Goal: Information Seeking & Learning: Learn about a topic

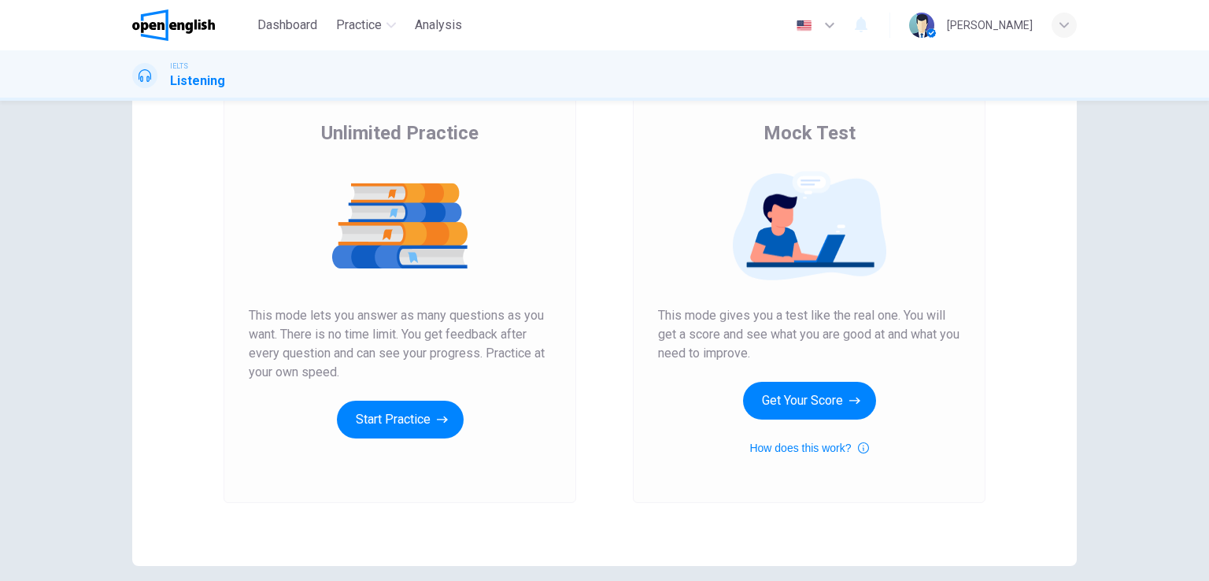
scroll to position [79, 0]
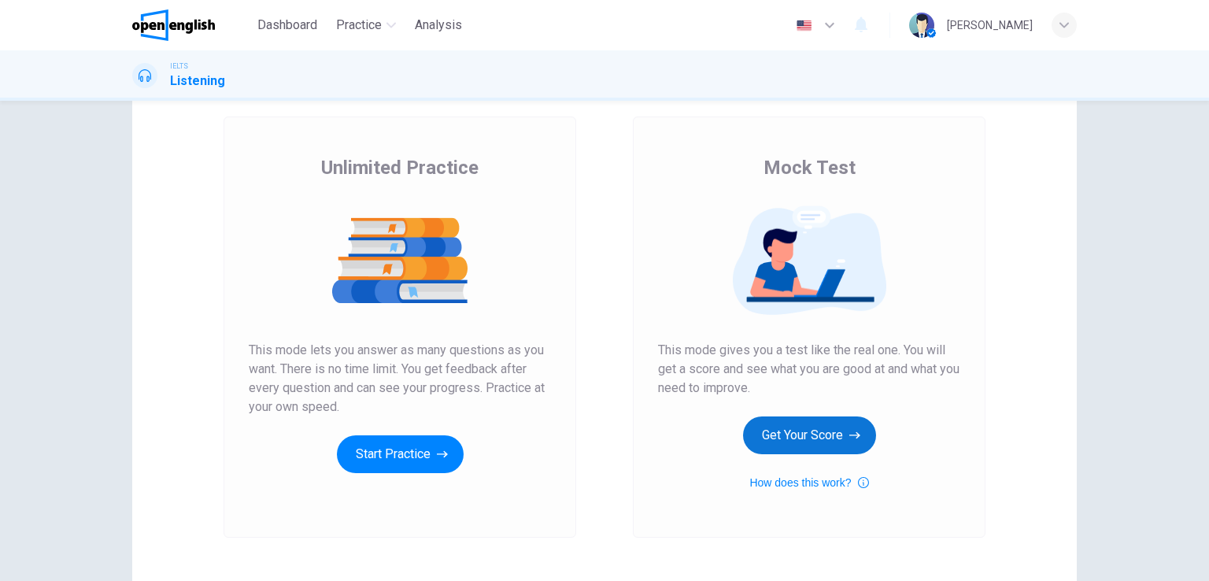
click at [799, 430] on button "Get Your Score" at bounding box center [809, 435] width 133 height 38
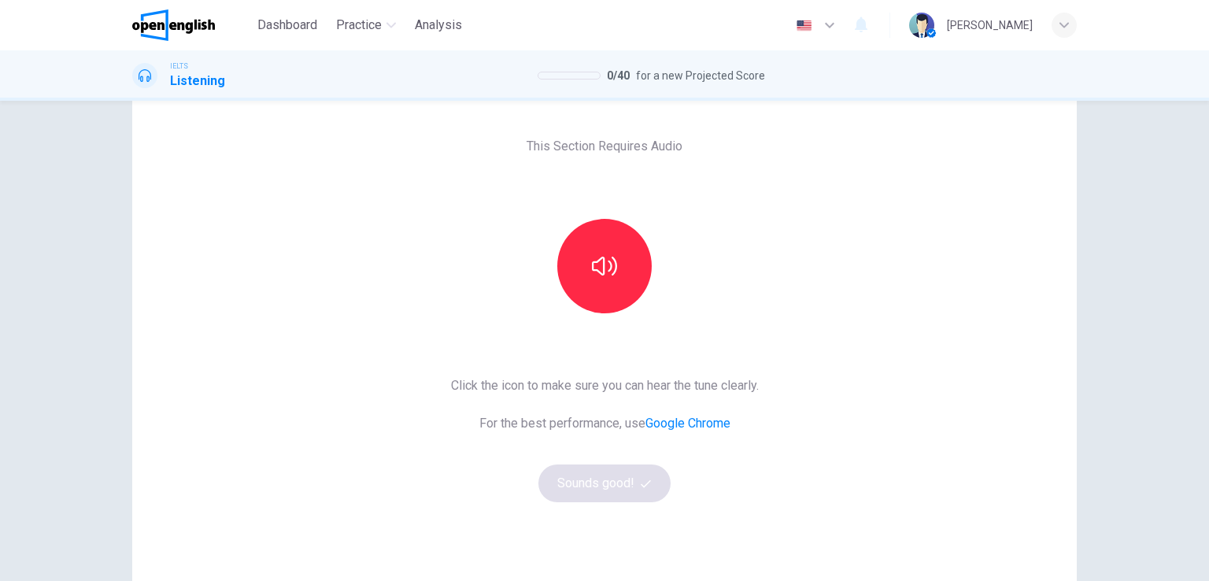
scroll to position [0, 0]
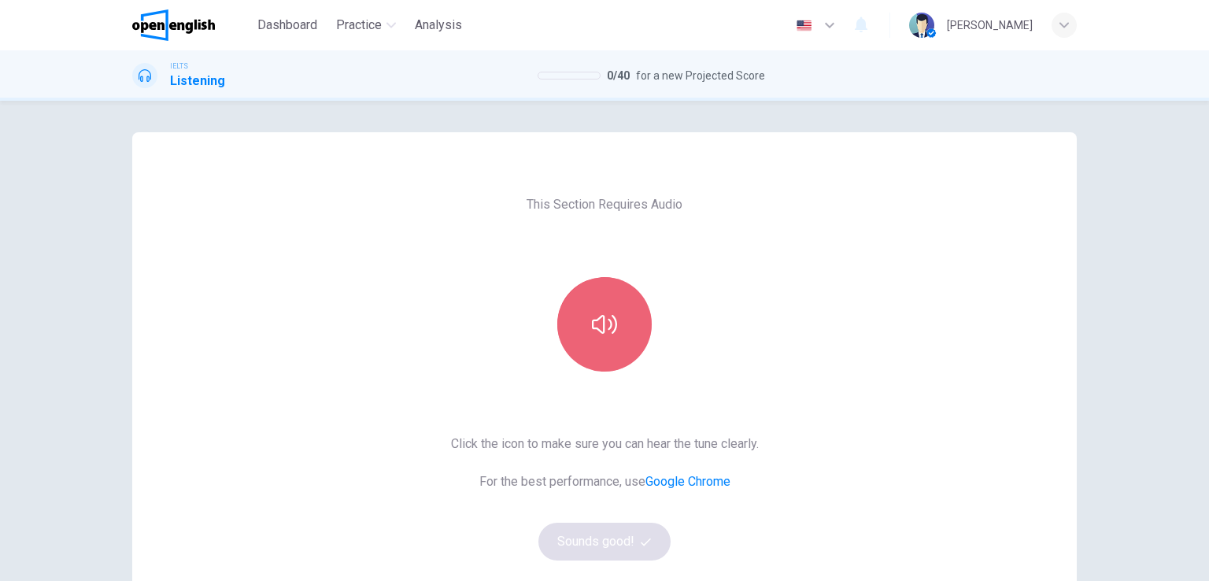
click at [611, 306] on button "button" at bounding box center [604, 324] width 94 height 94
click at [608, 326] on icon "button" at bounding box center [604, 324] width 25 height 25
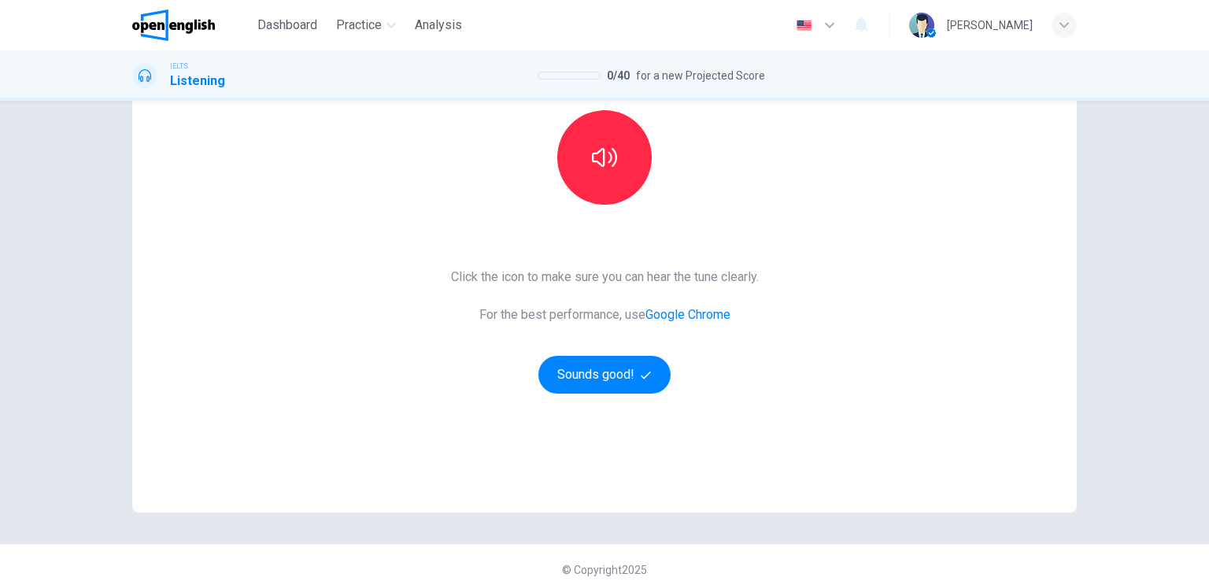
scroll to position [180, 0]
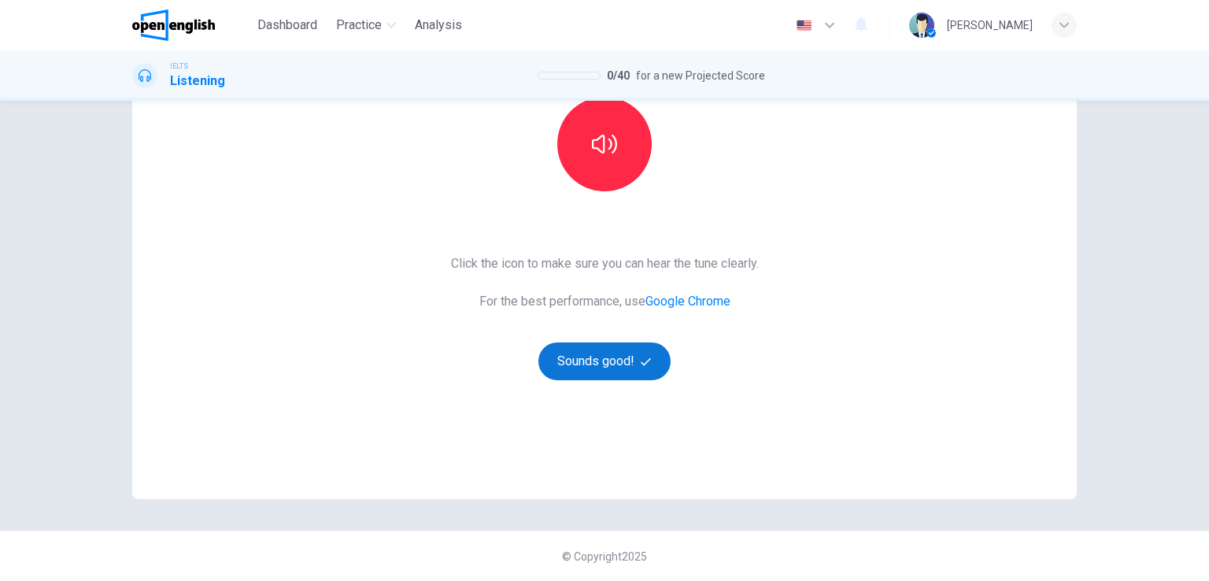
click at [641, 358] on icon "button" at bounding box center [646, 361] width 10 height 10
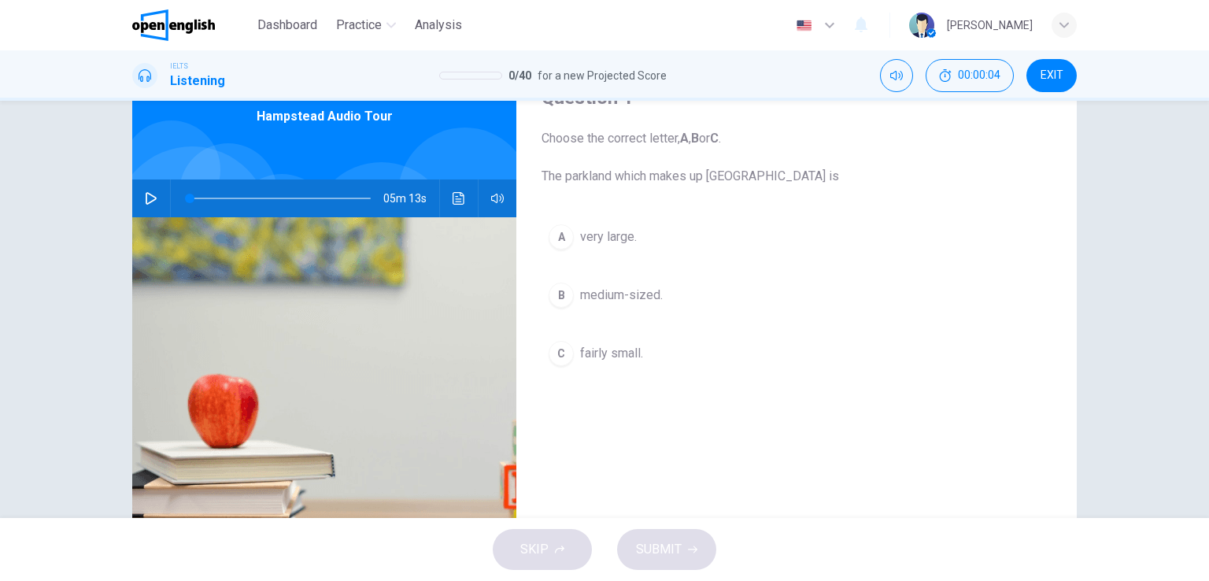
scroll to position [157, 0]
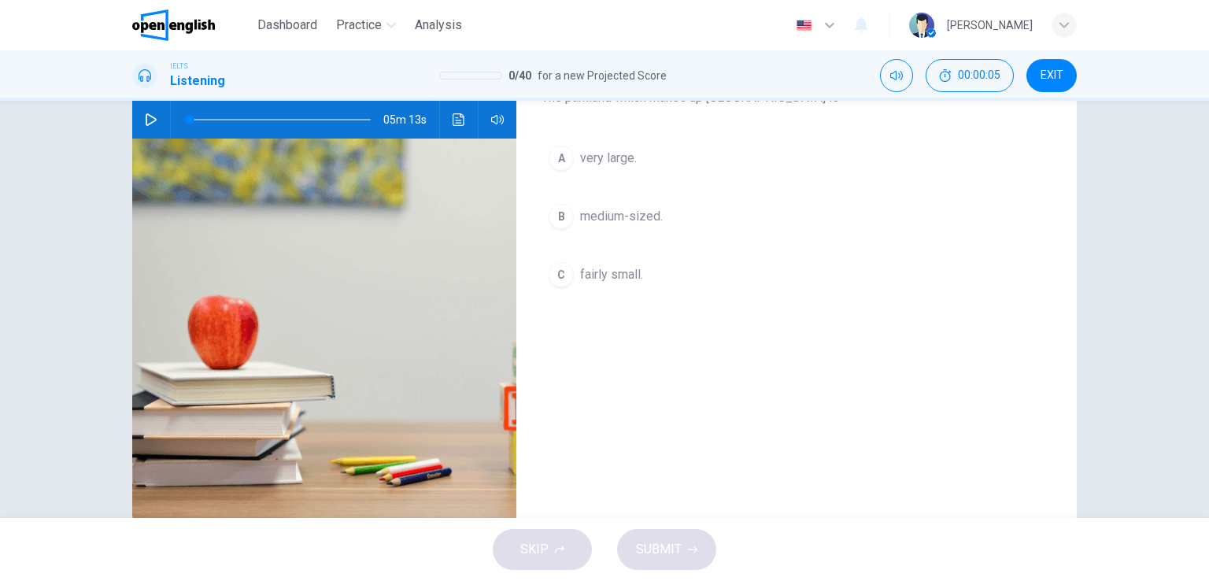
click at [542, 541] on div "SKIP SUBMIT" at bounding box center [604, 549] width 1209 height 63
click at [541, 545] on div "SKIP SUBMIT" at bounding box center [604, 549] width 1209 height 63
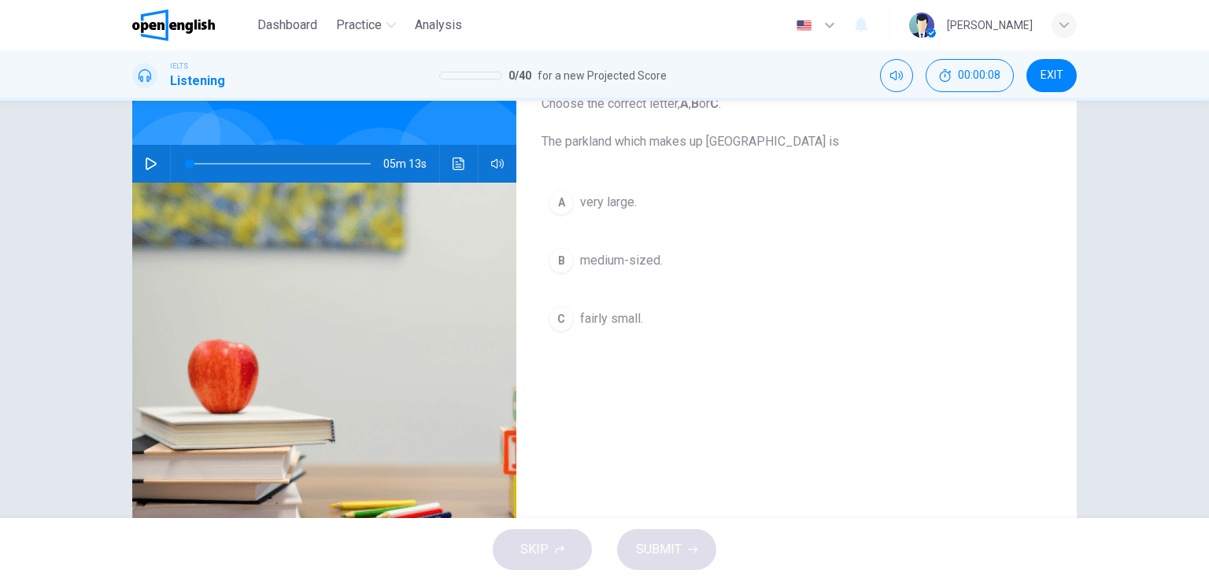
scroll to position [35, 0]
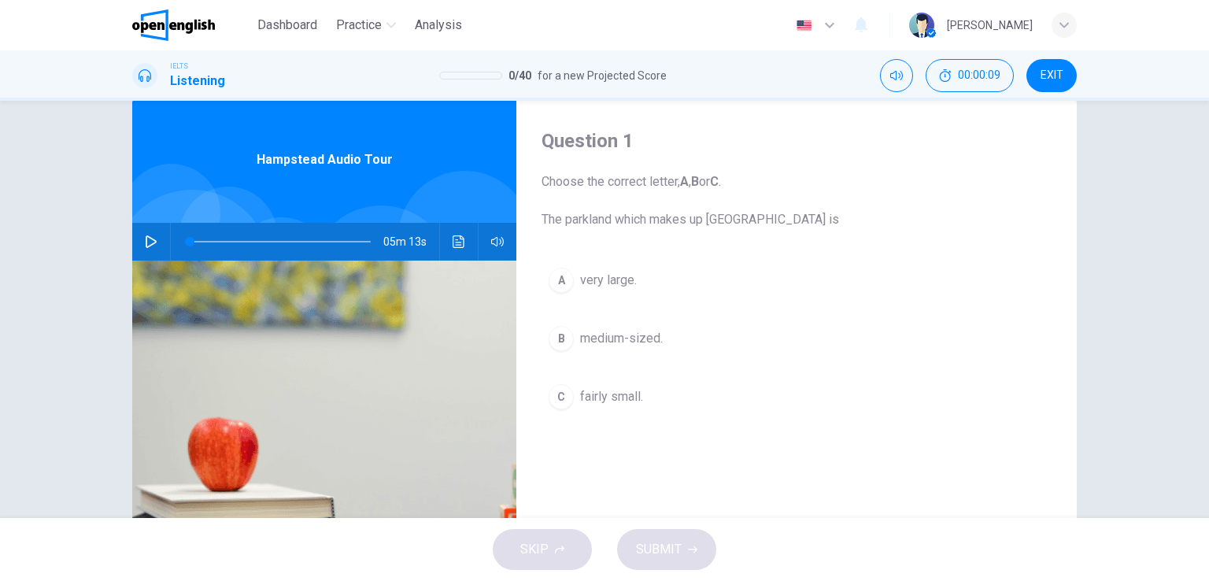
click at [548, 284] on div "A" at bounding box center [560, 280] width 25 height 25
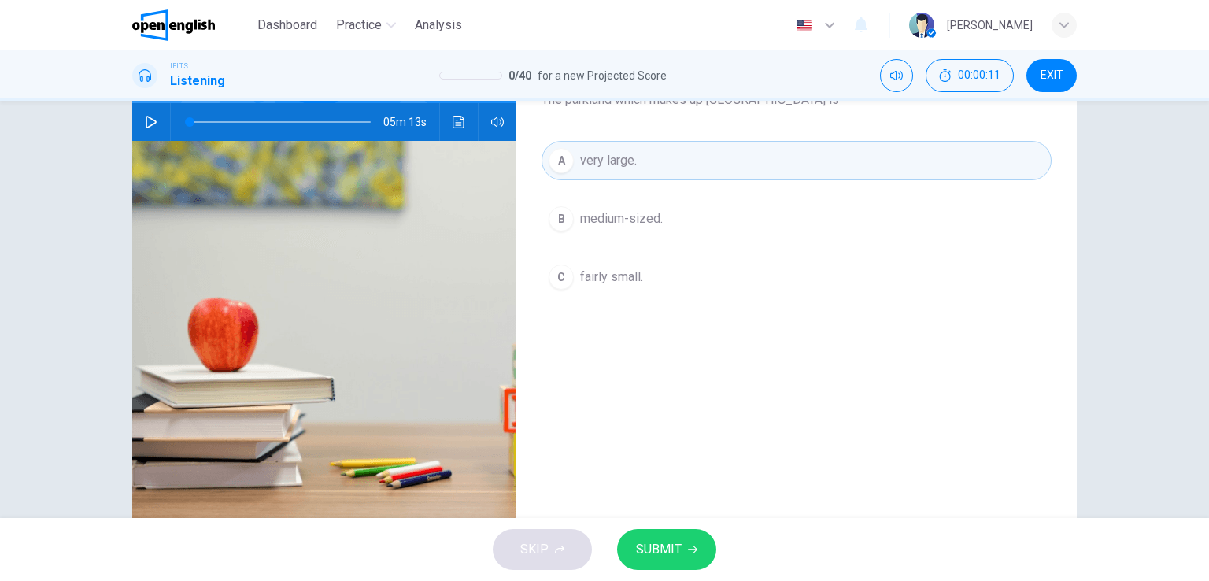
scroll to position [193, 0]
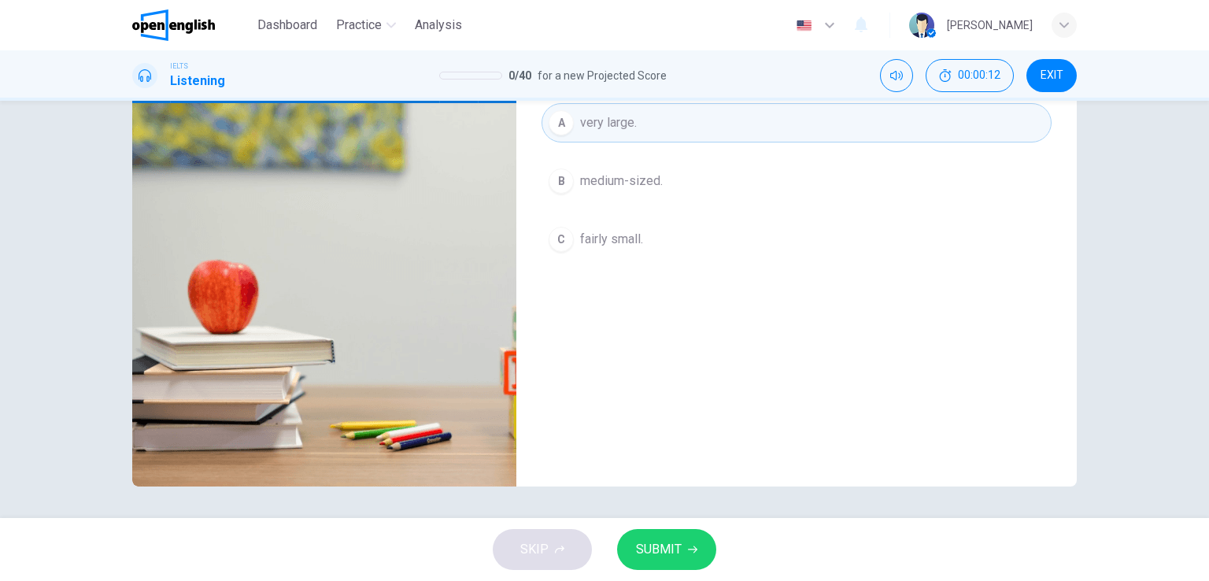
click at [665, 539] on span "SUBMIT" at bounding box center [659, 549] width 46 height 22
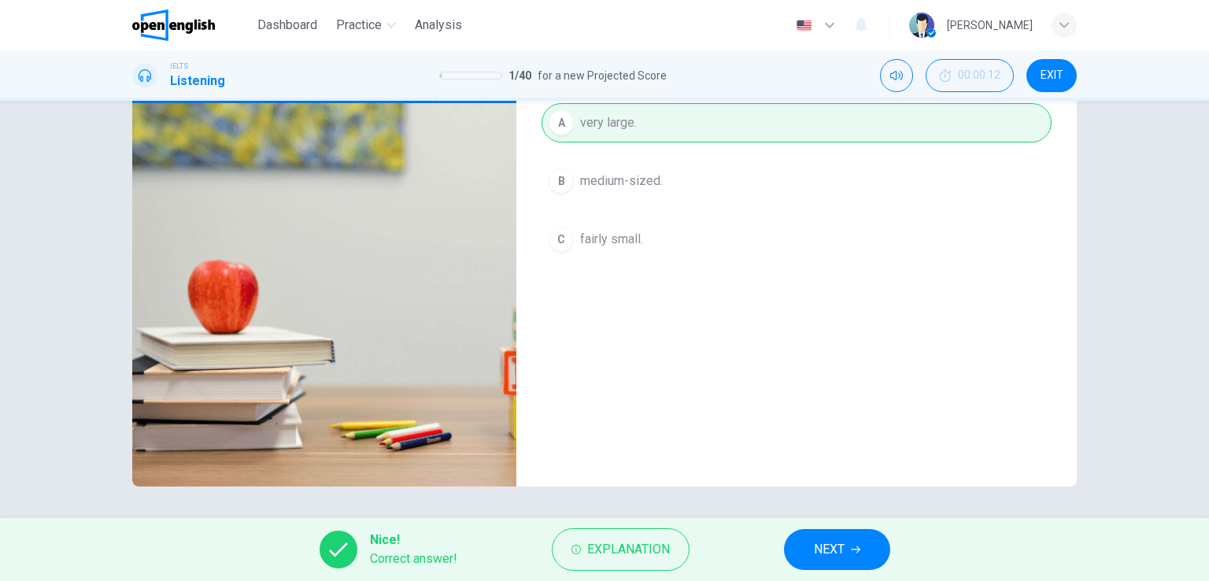
click at [846, 556] on button "NEXT" at bounding box center [837, 549] width 106 height 41
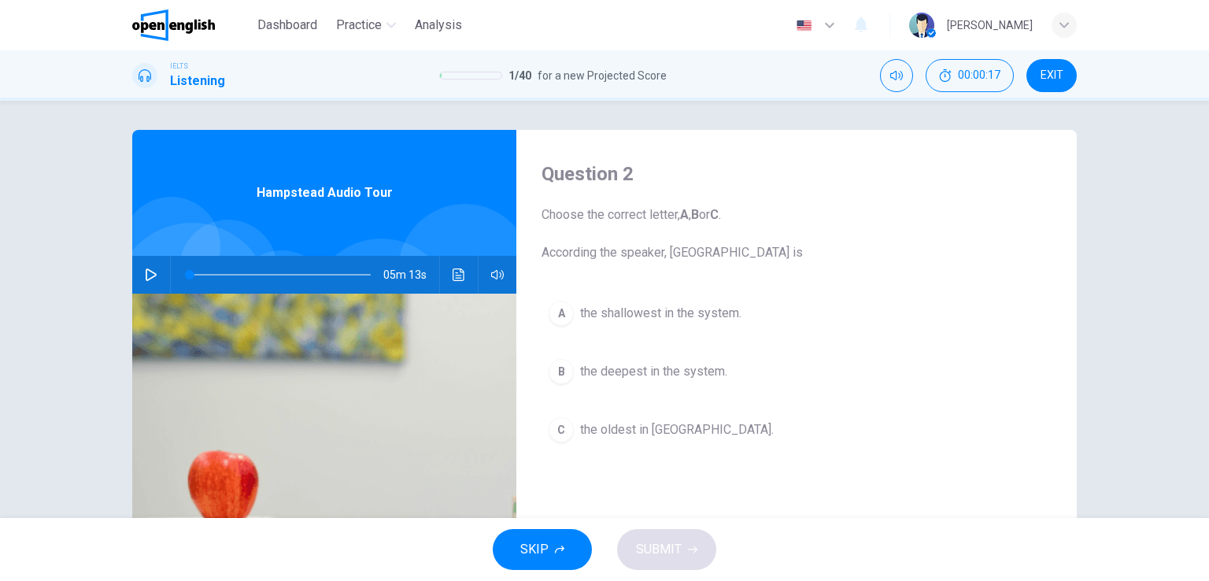
scroll to position [0, 0]
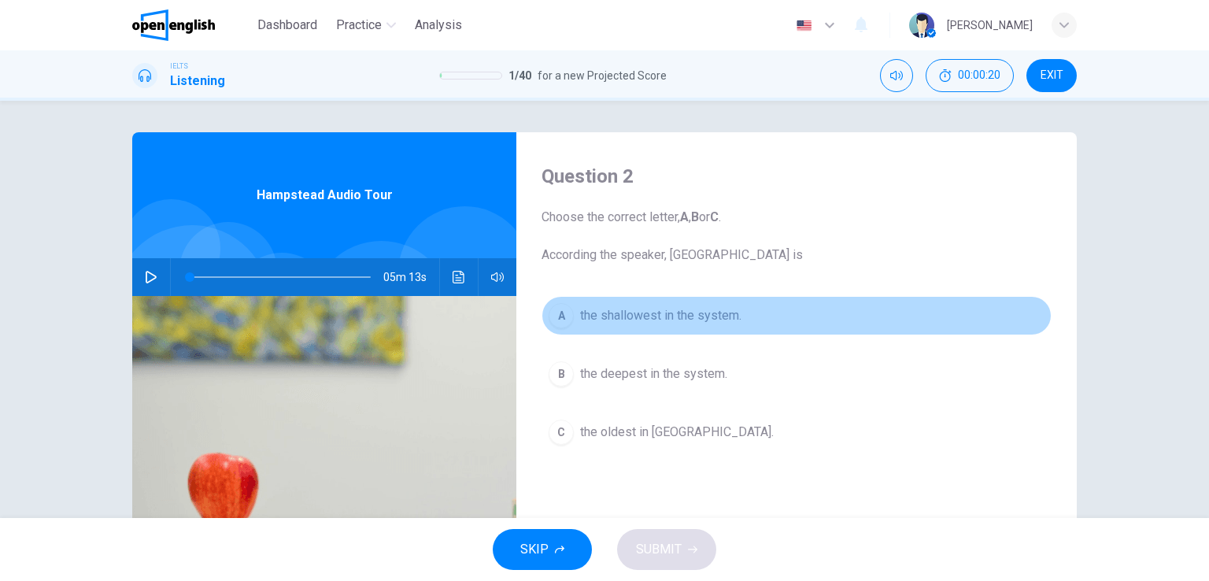
click at [548, 320] on div "A" at bounding box center [560, 315] width 25 height 25
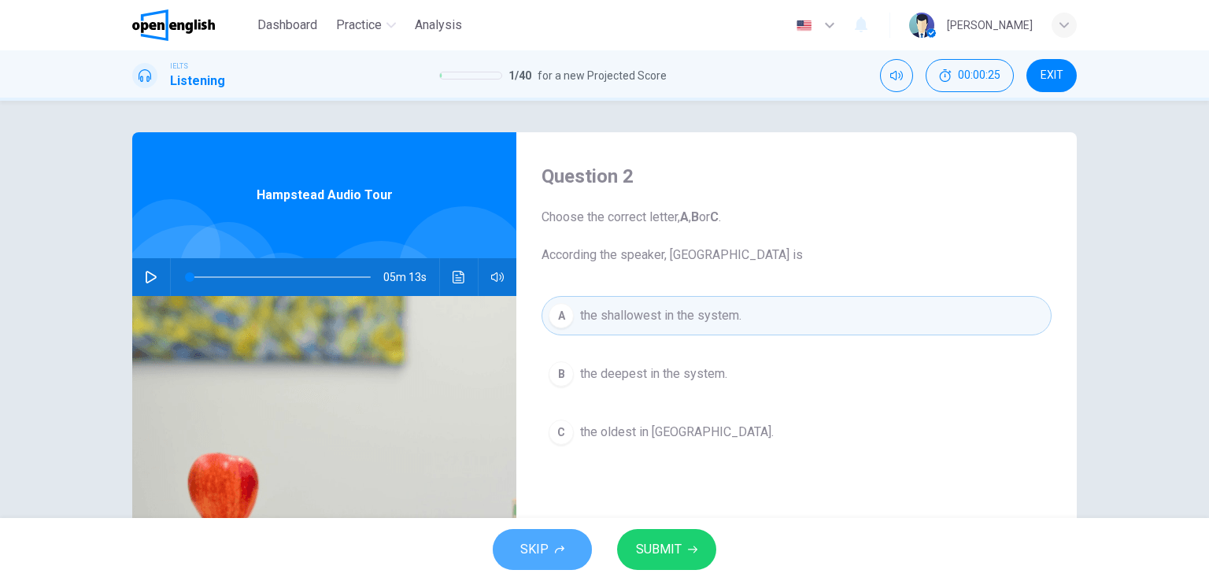
click at [545, 554] on span "SKIP" at bounding box center [534, 549] width 28 height 22
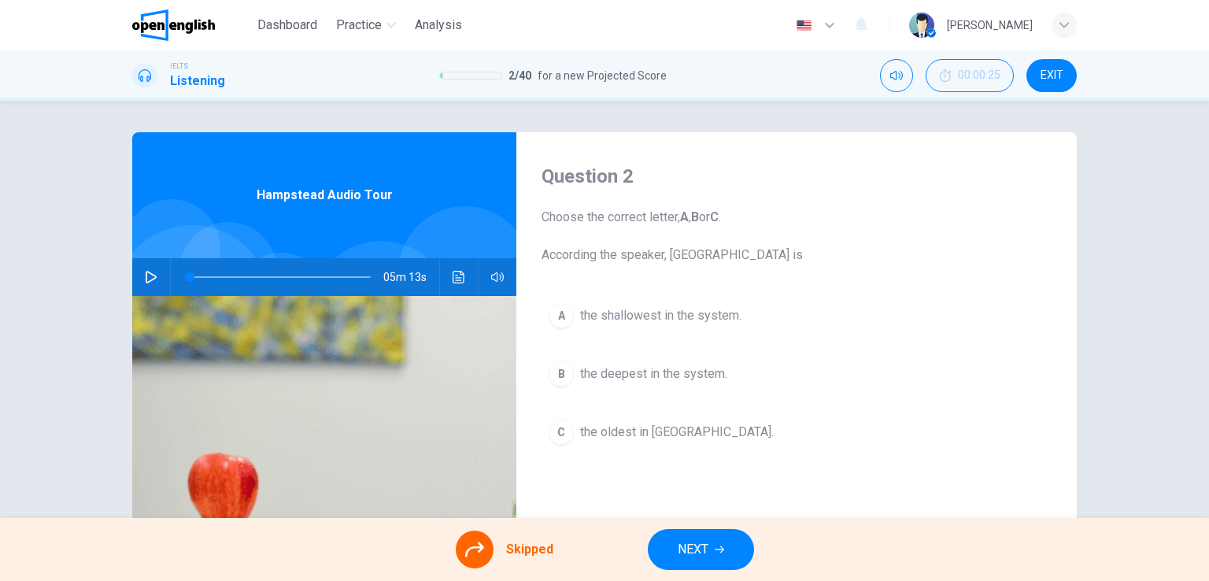
click at [711, 556] on button "NEXT" at bounding box center [701, 549] width 106 height 41
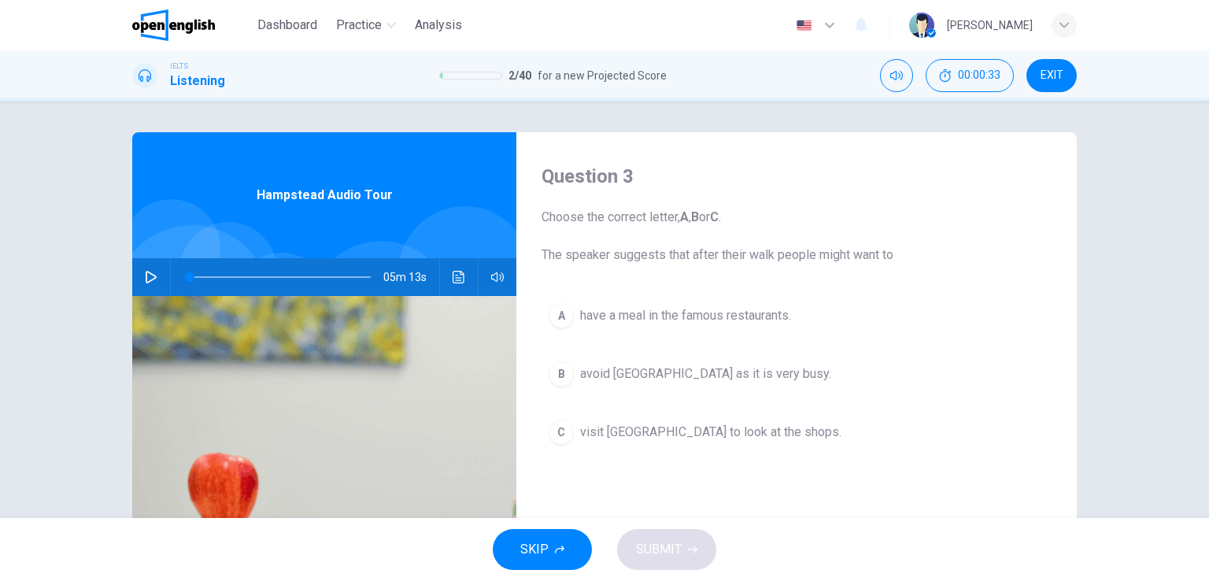
click at [1052, 72] on span "EXIT" at bounding box center [1051, 75] width 23 height 13
